Goal: Task Accomplishment & Management: Use online tool/utility

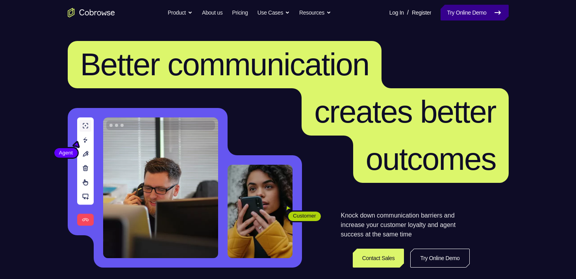
click at [471, 16] on link "Try Online Demo" at bounding box center [475, 13] width 68 height 16
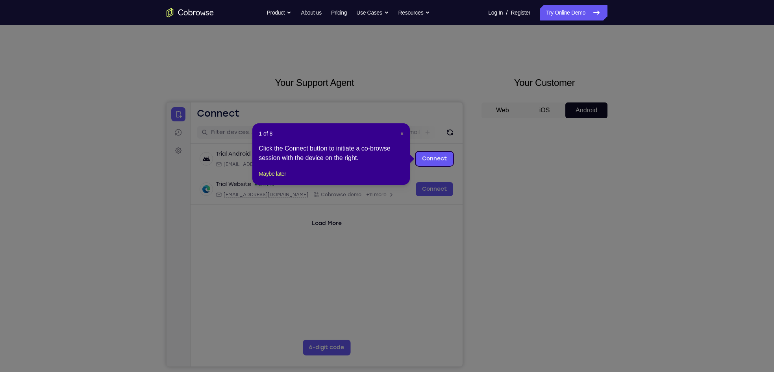
click at [405, 135] on div "1 of 8 × Click the Connect button to initiate a co-browse session with the devi…" at bounding box center [331, 153] width 158 height 61
click at [402, 134] on span "×" at bounding box center [402, 133] width 3 height 6
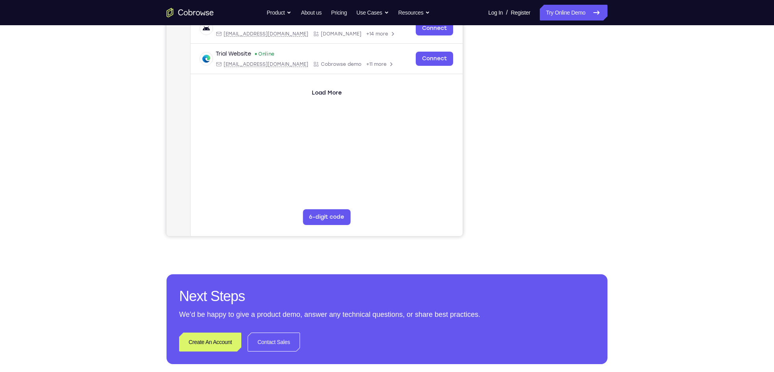
scroll to position [45, 0]
